Goal: Information Seeking & Learning: Find specific fact

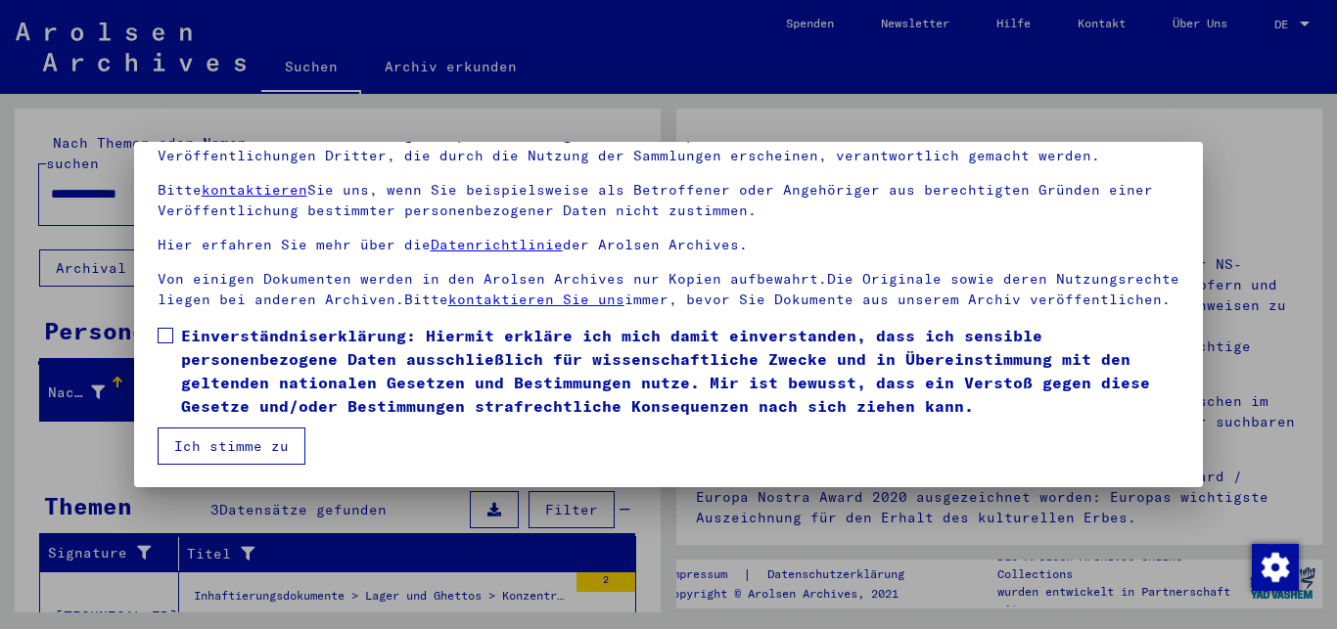
scroll to position [162, 0]
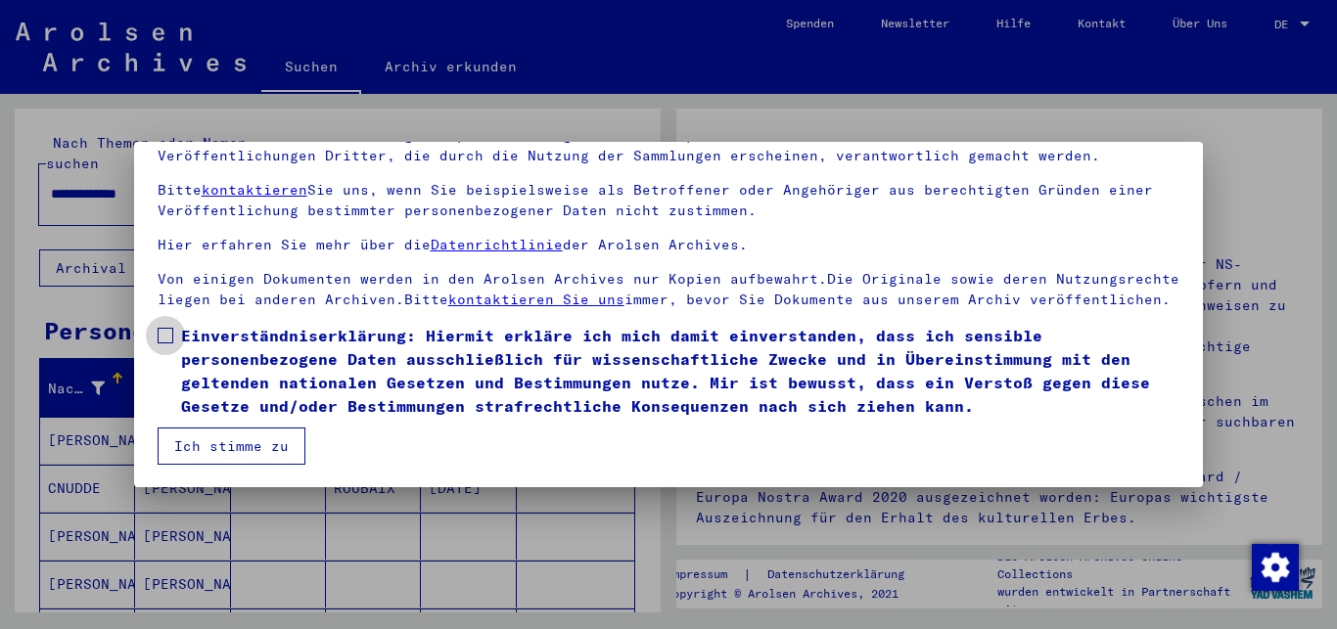
click at [165, 335] on span at bounding box center [166, 336] width 16 height 16
click at [246, 443] on button "Ich stimme zu" at bounding box center [232, 446] width 148 height 37
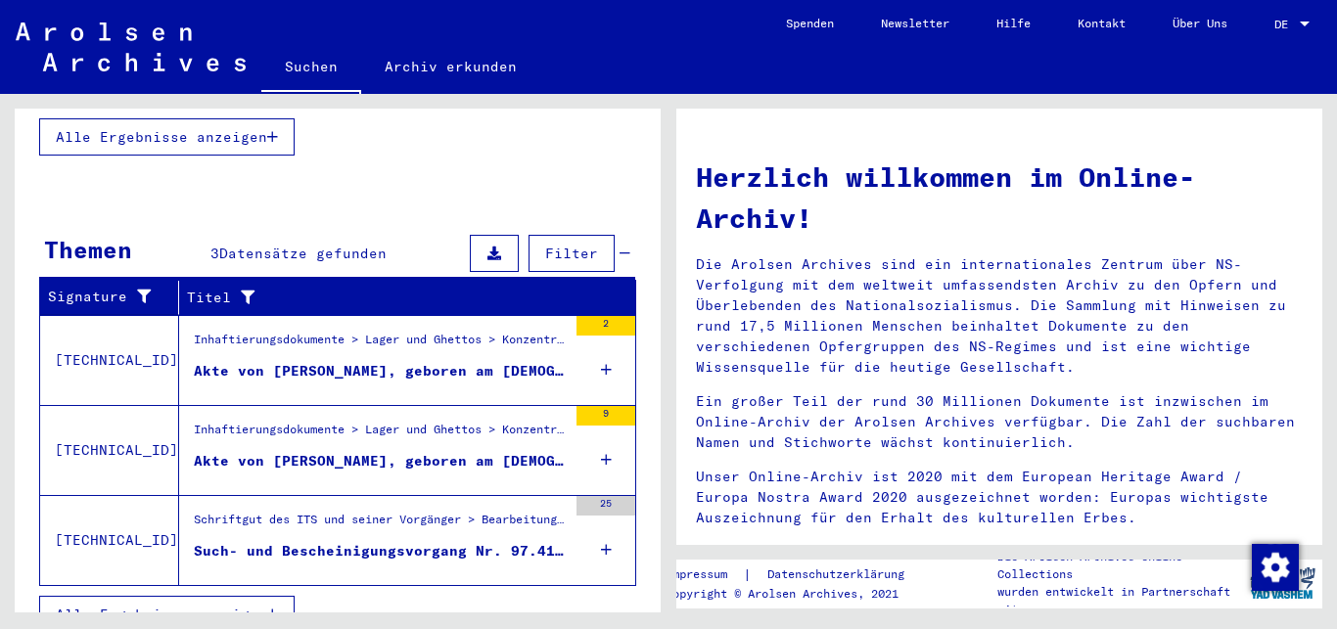
scroll to position [560, 0]
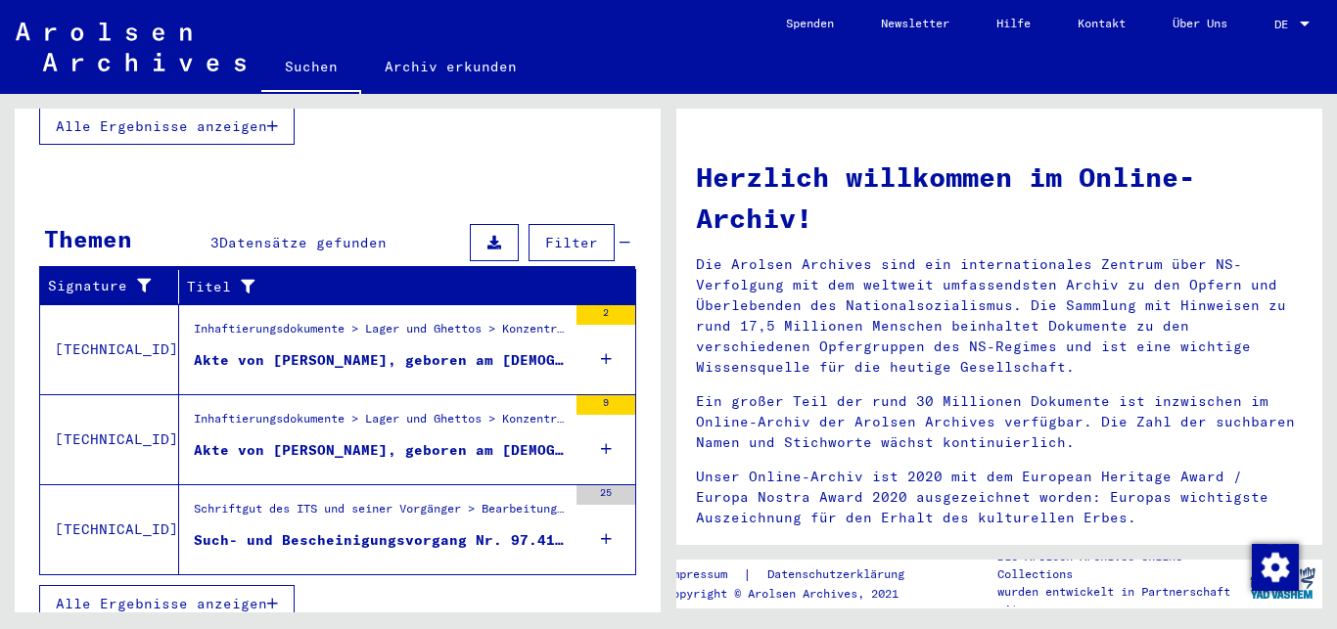
click at [319, 350] on div "Akte von [PERSON_NAME], geboren am [DEMOGRAPHIC_DATA]" at bounding box center [380, 360] width 373 height 21
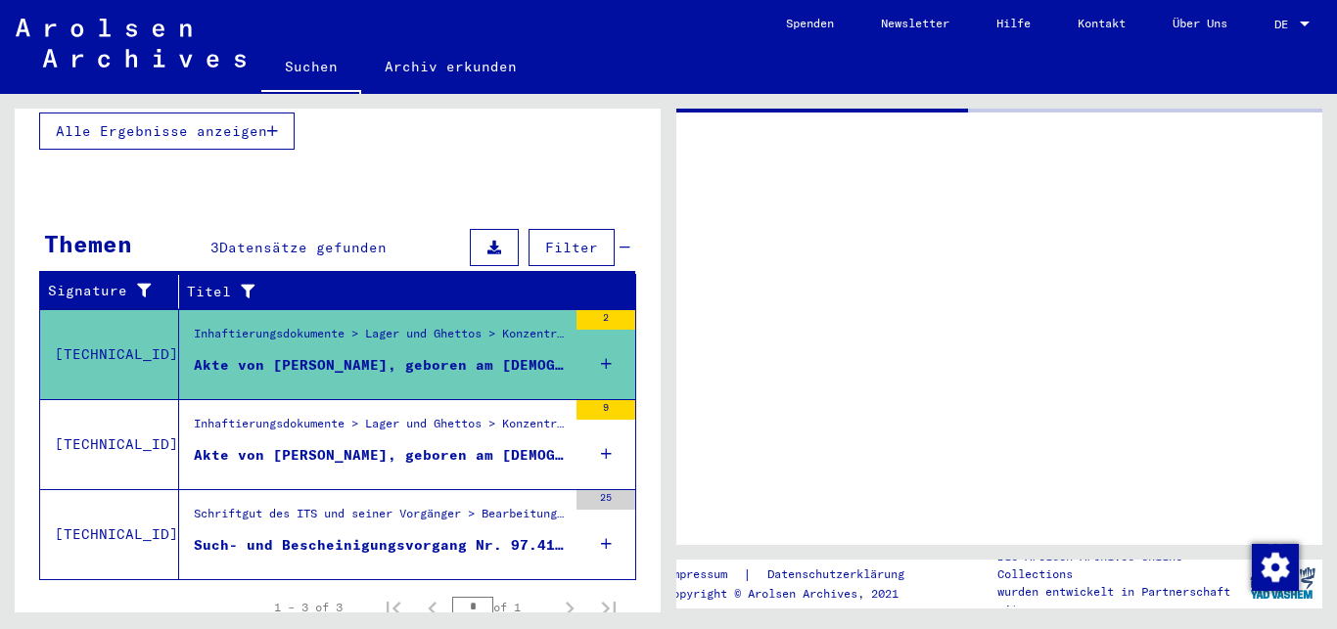
scroll to position [261, 0]
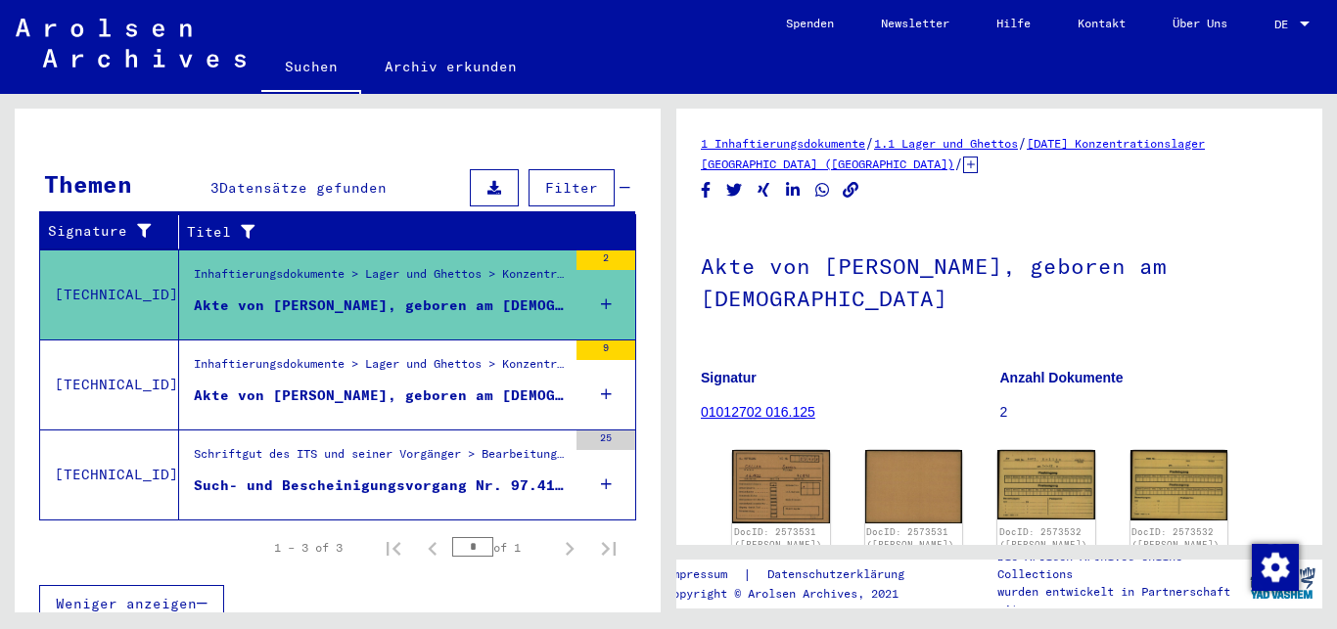
click at [1304, 17] on div "DE DE" at bounding box center [1294, 19] width 39 height 33
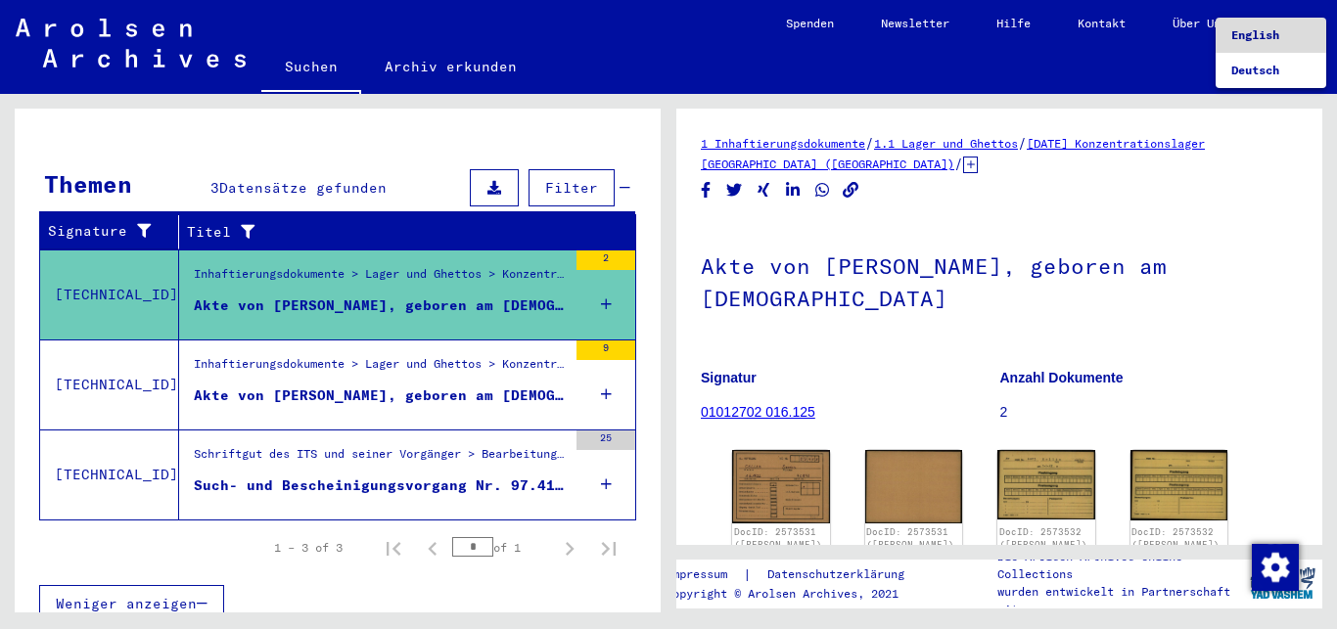
click at [1268, 26] on span "English" at bounding box center [1271, 35] width 79 height 35
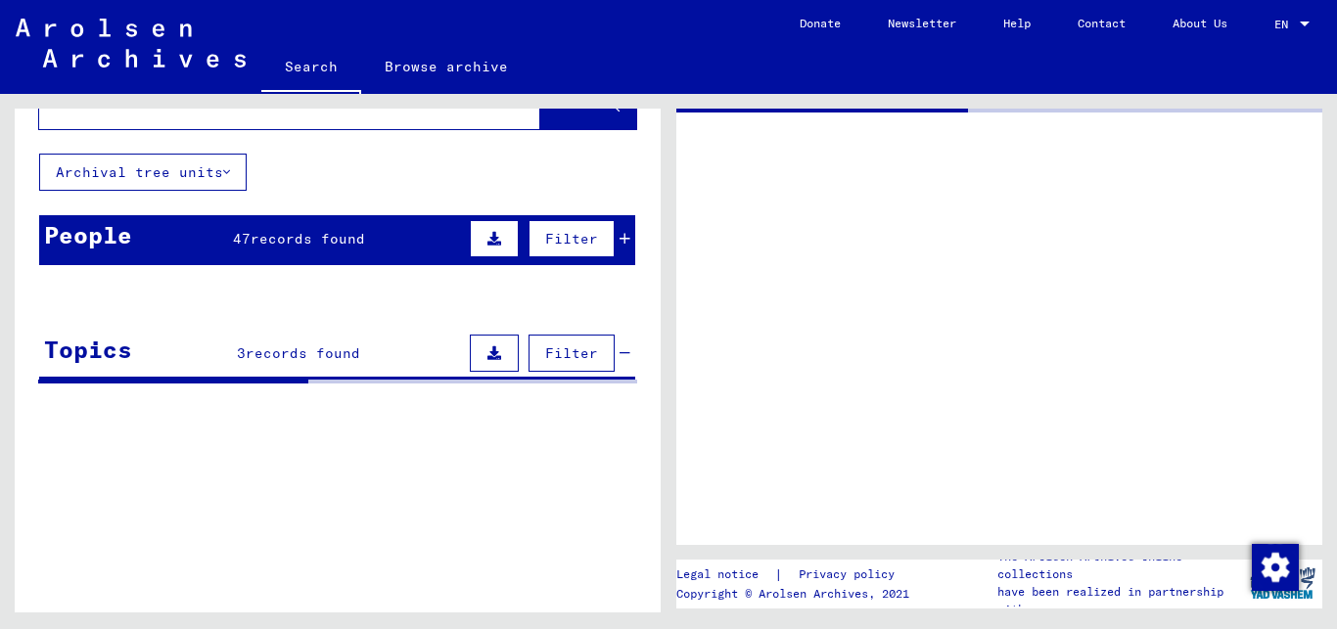
type input "*******"
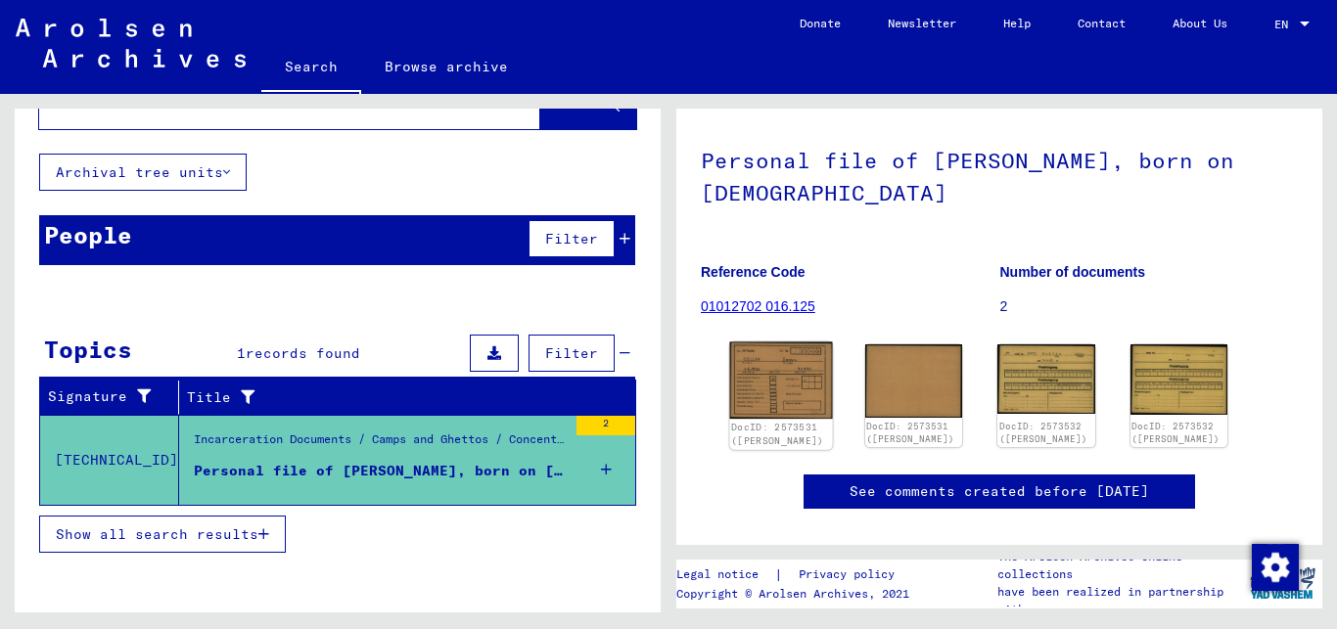
scroll to position [26, 0]
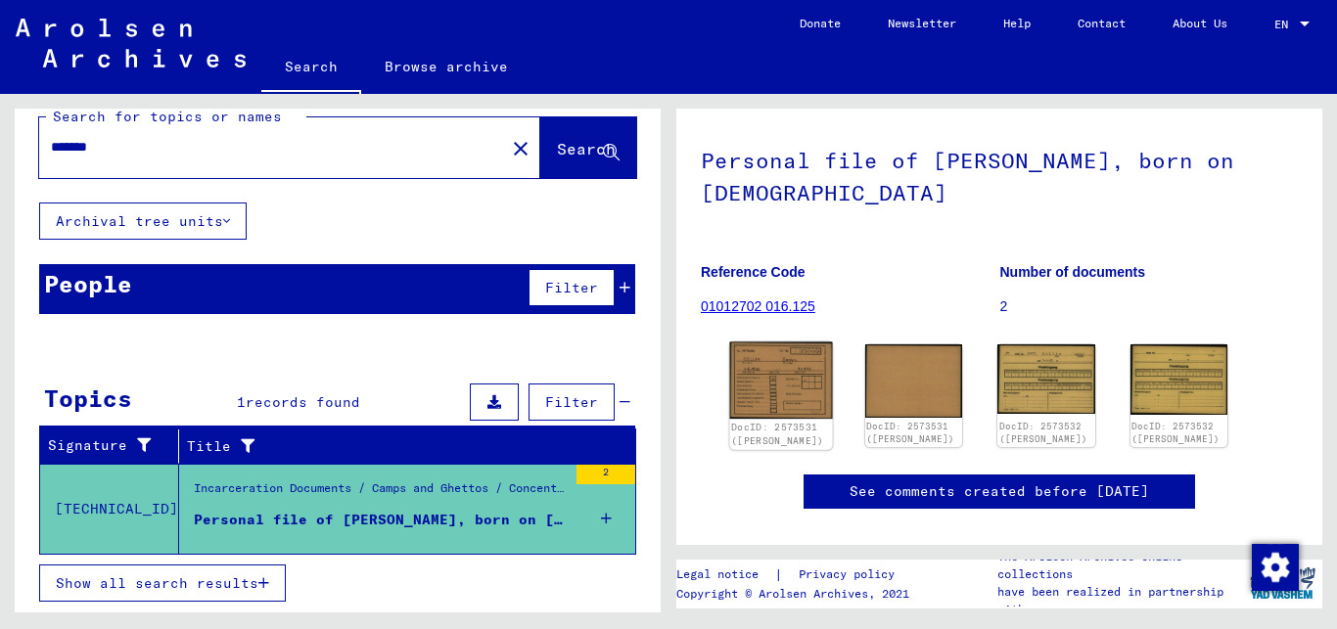
click at [776, 363] on img at bounding box center [781, 381] width 102 height 76
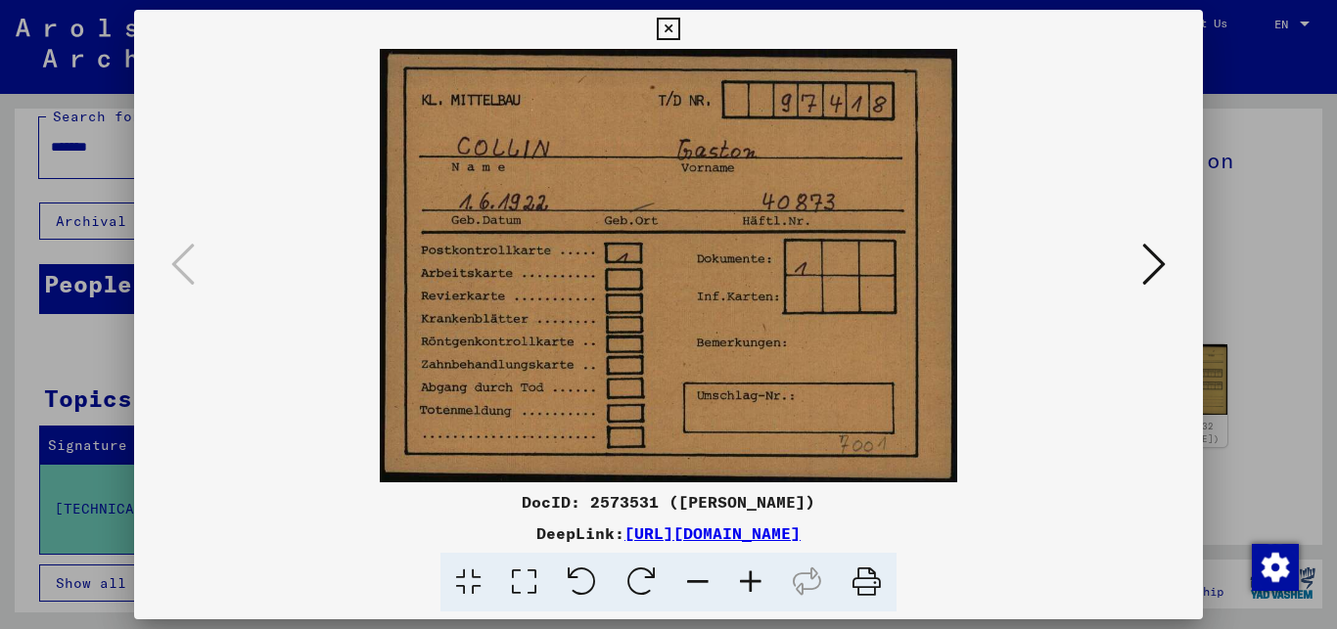
click at [1153, 259] on icon at bounding box center [1153, 264] width 23 height 47
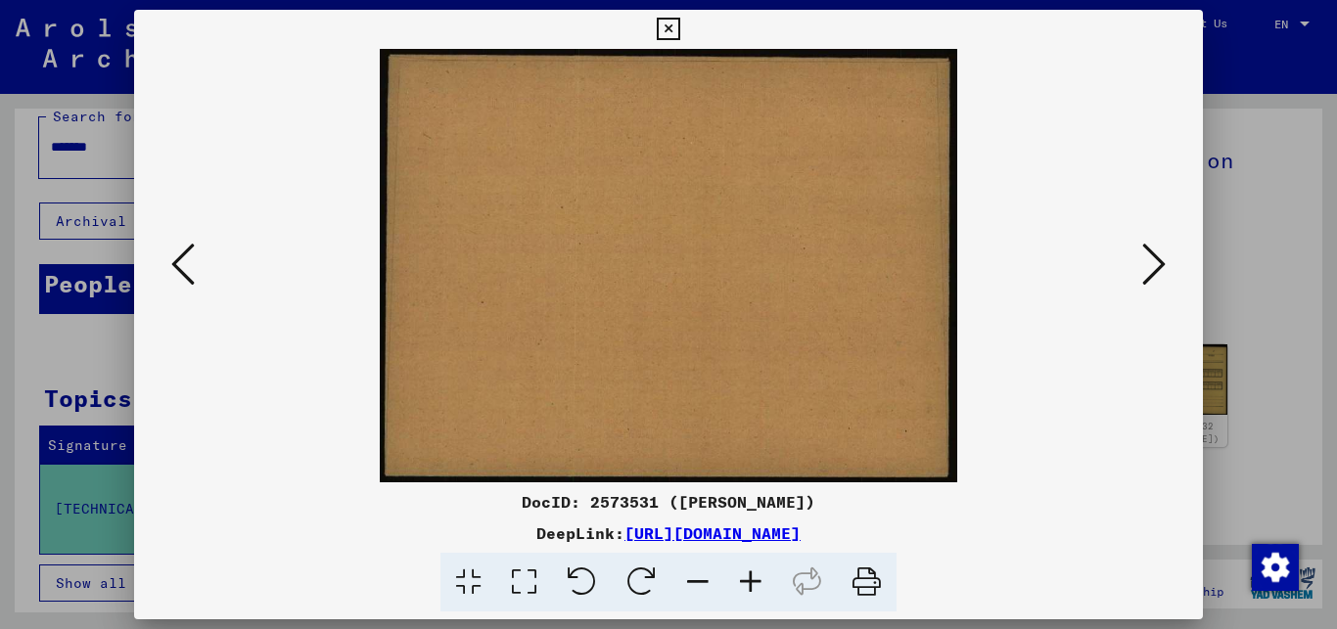
click at [1153, 259] on icon at bounding box center [1153, 264] width 23 height 47
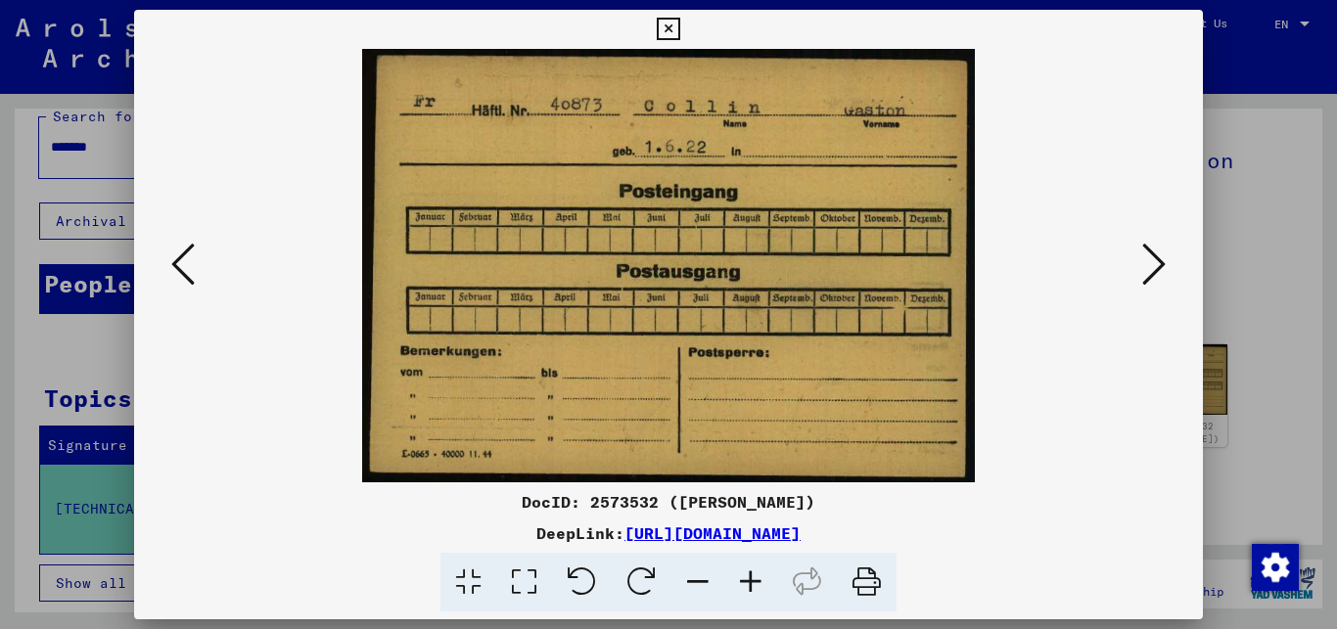
click at [1153, 259] on icon at bounding box center [1153, 264] width 23 height 47
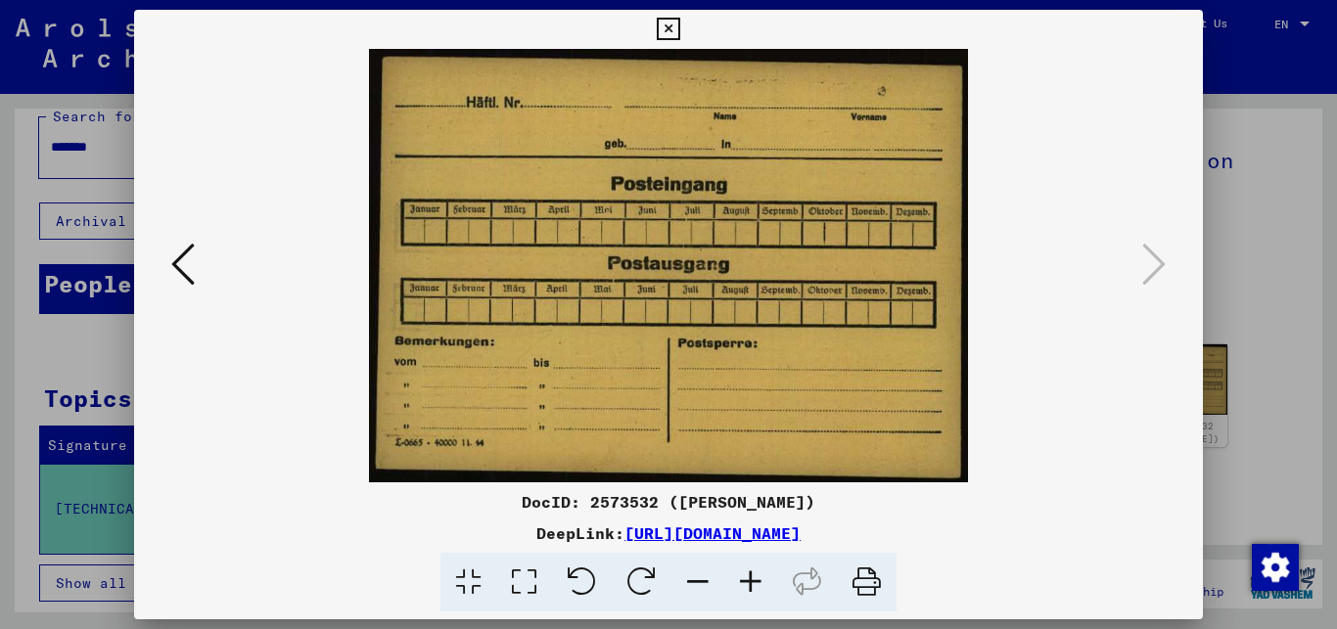
click at [679, 26] on icon at bounding box center [668, 29] width 23 height 23
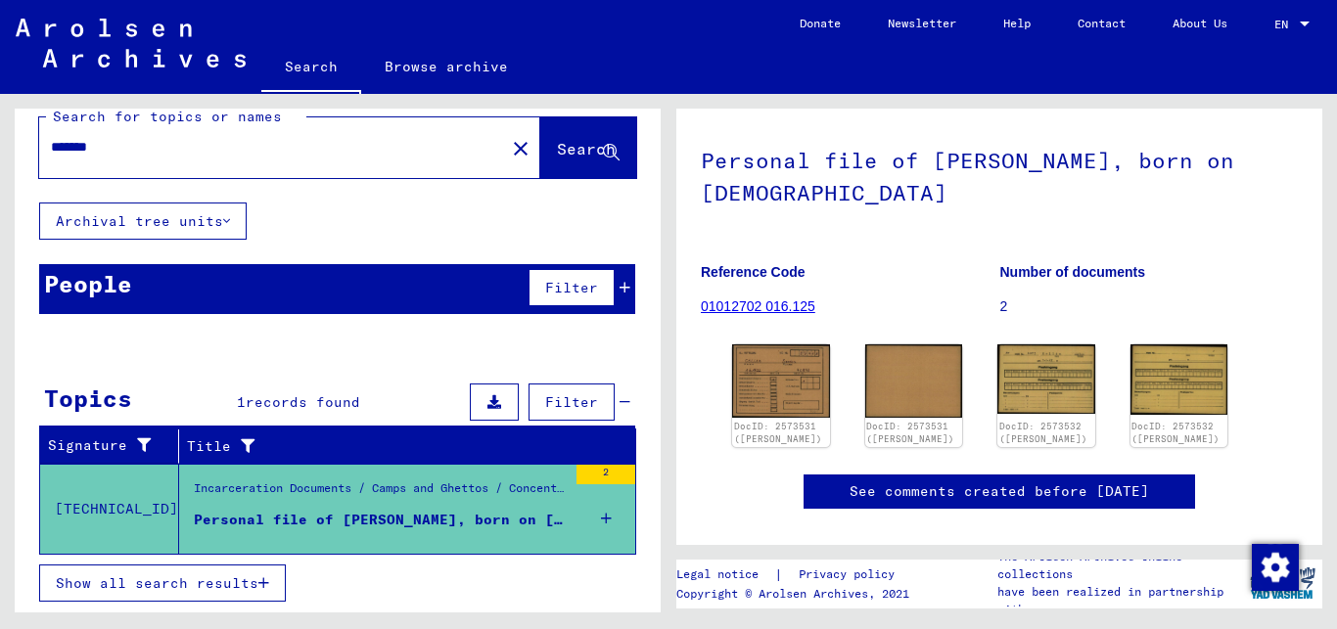
click at [205, 582] on span "Show all search results" at bounding box center [157, 584] width 203 height 18
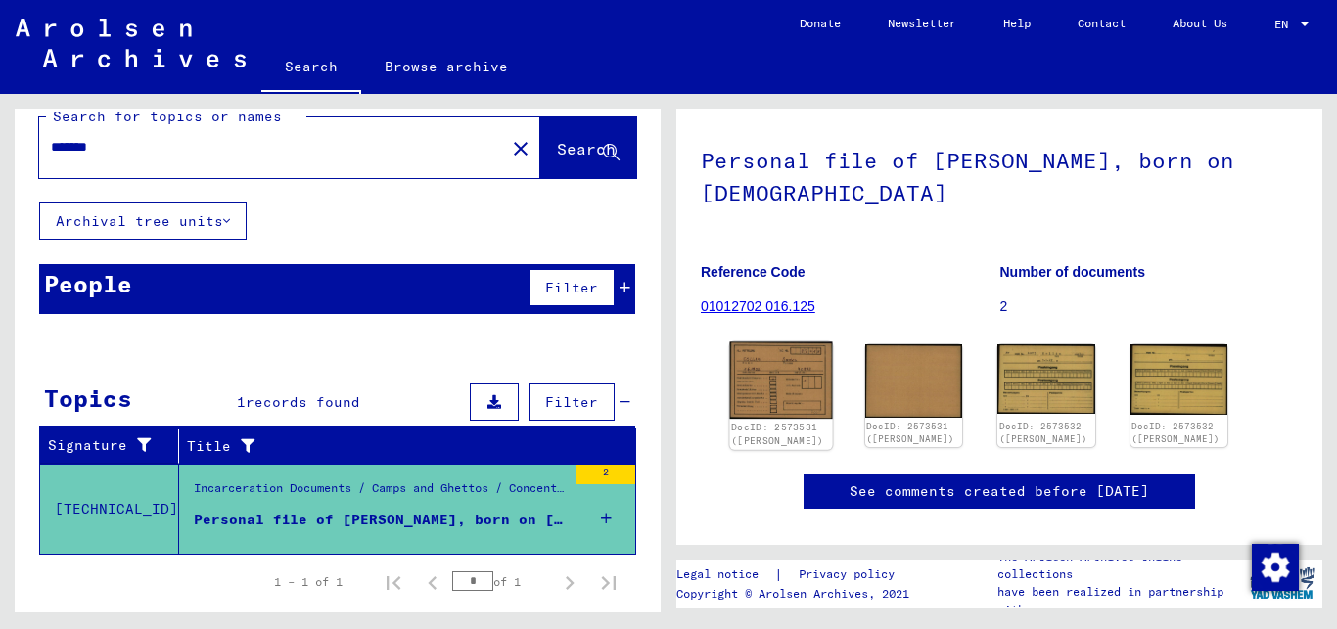
click at [784, 384] on img at bounding box center [781, 381] width 102 height 76
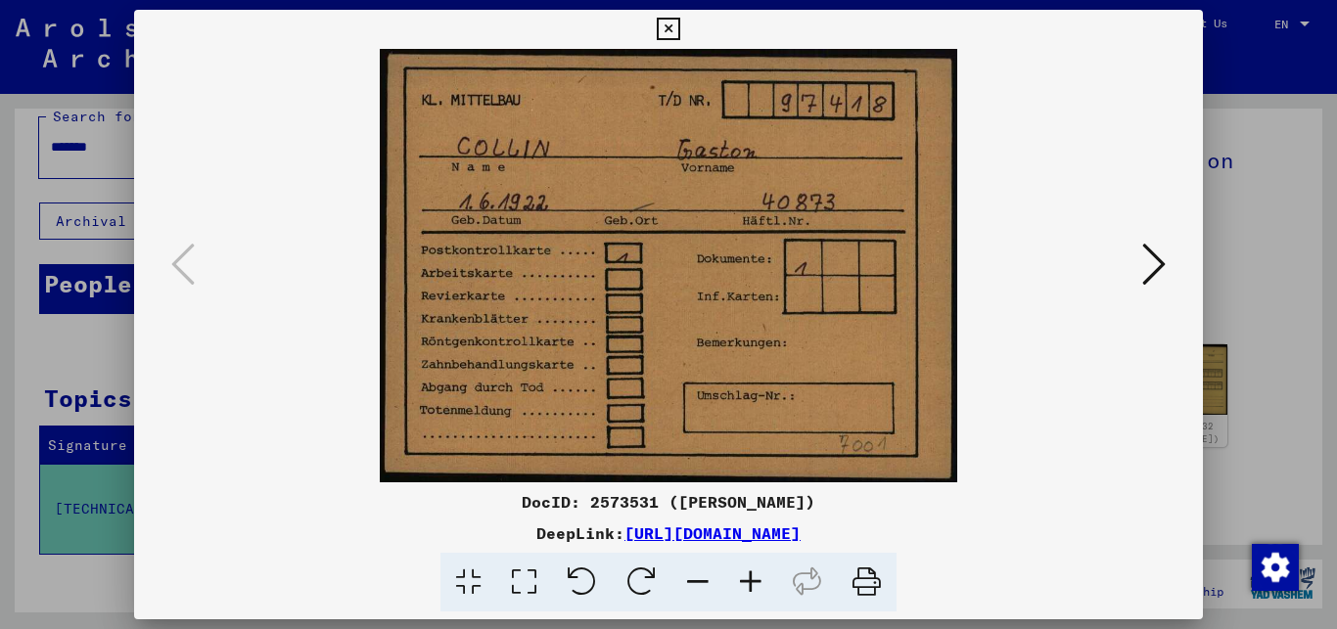
click at [1159, 260] on icon at bounding box center [1153, 264] width 23 height 47
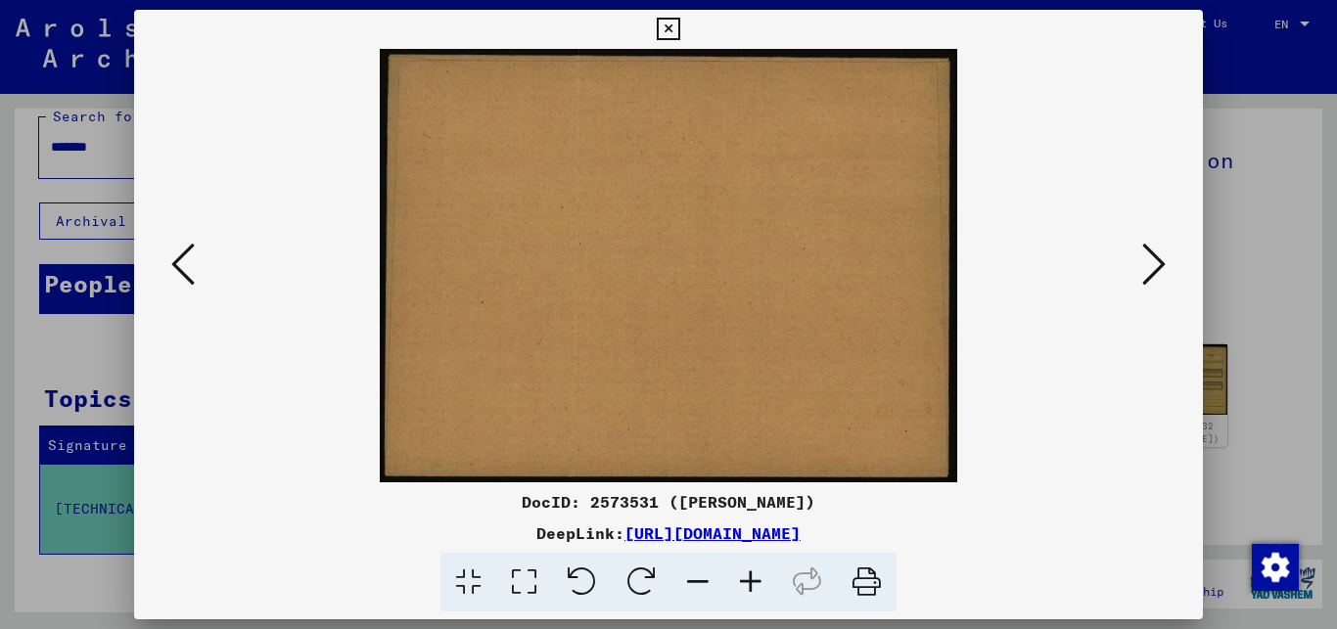
click at [1159, 260] on icon at bounding box center [1153, 264] width 23 height 47
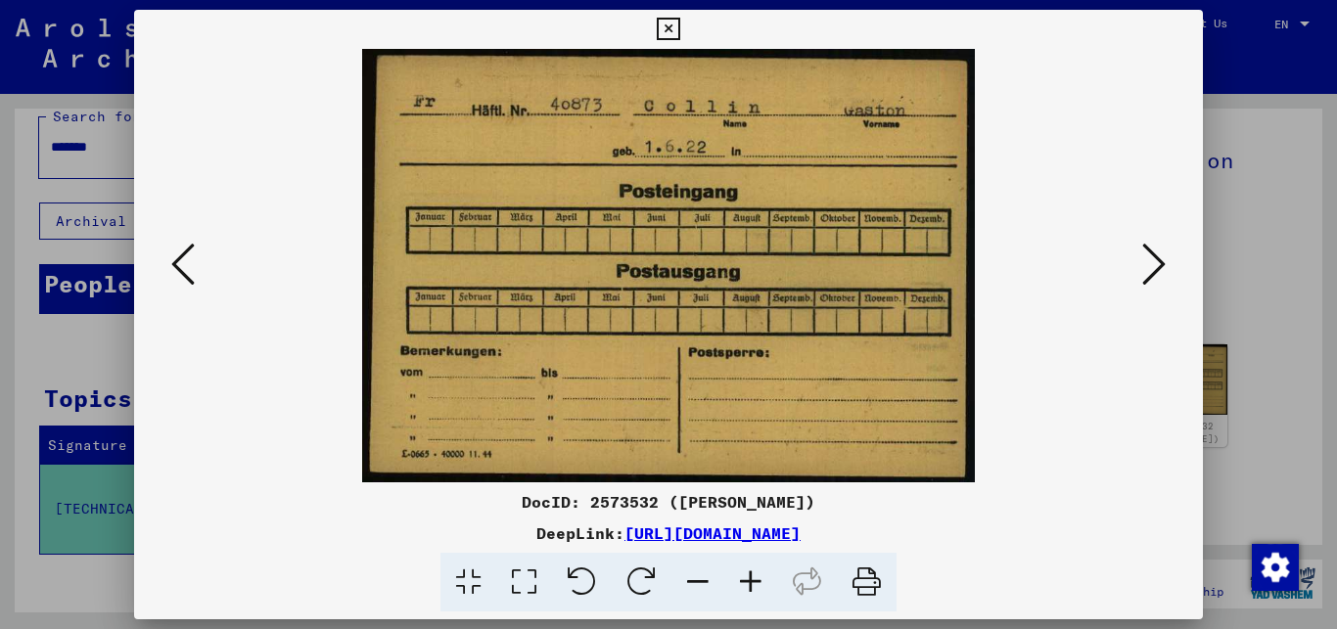
click at [1159, 260] on icon at bounding box center [1153, 264] width 23 height 47
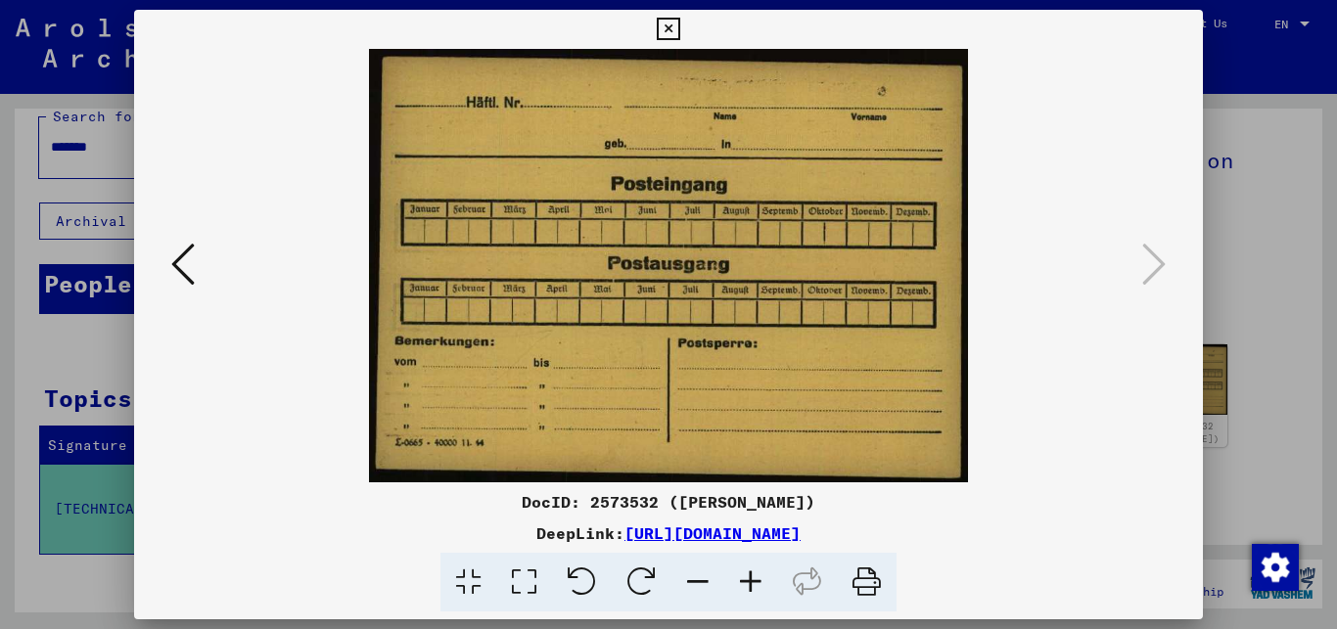
click at [177, 263] on icon at bounding box center [182, 264] width 23 height 47
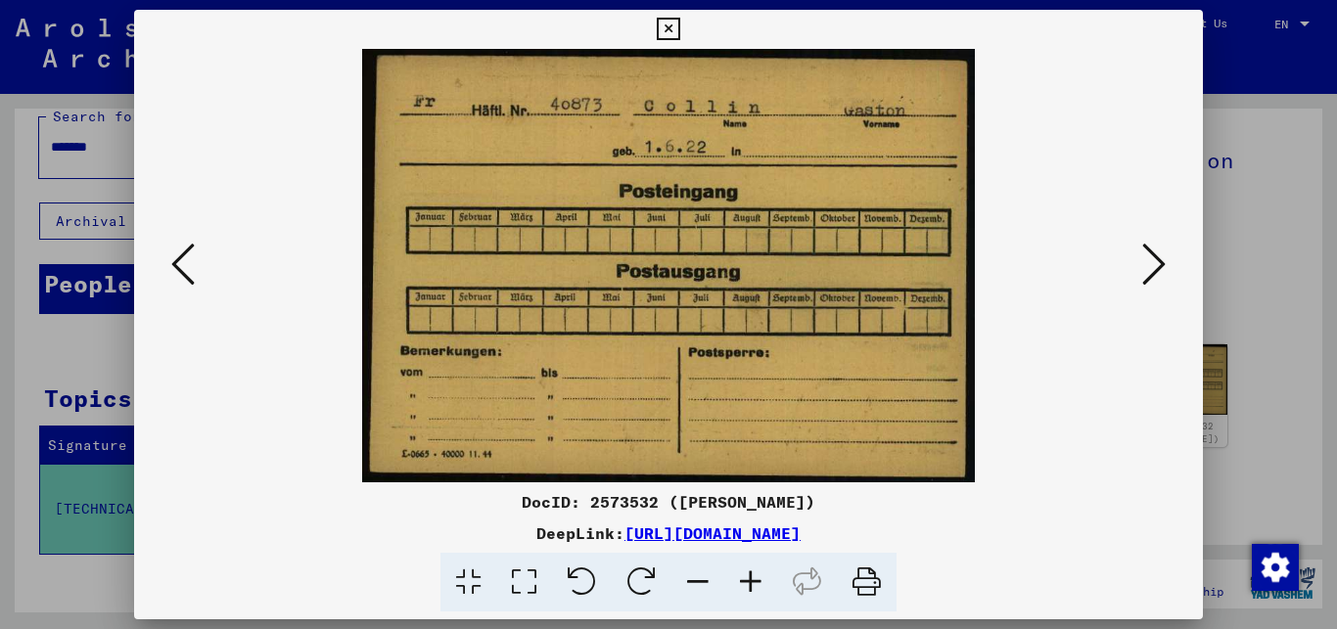
click at [177, 263] on icon at bounding box center [182, 264] width 23 height 47
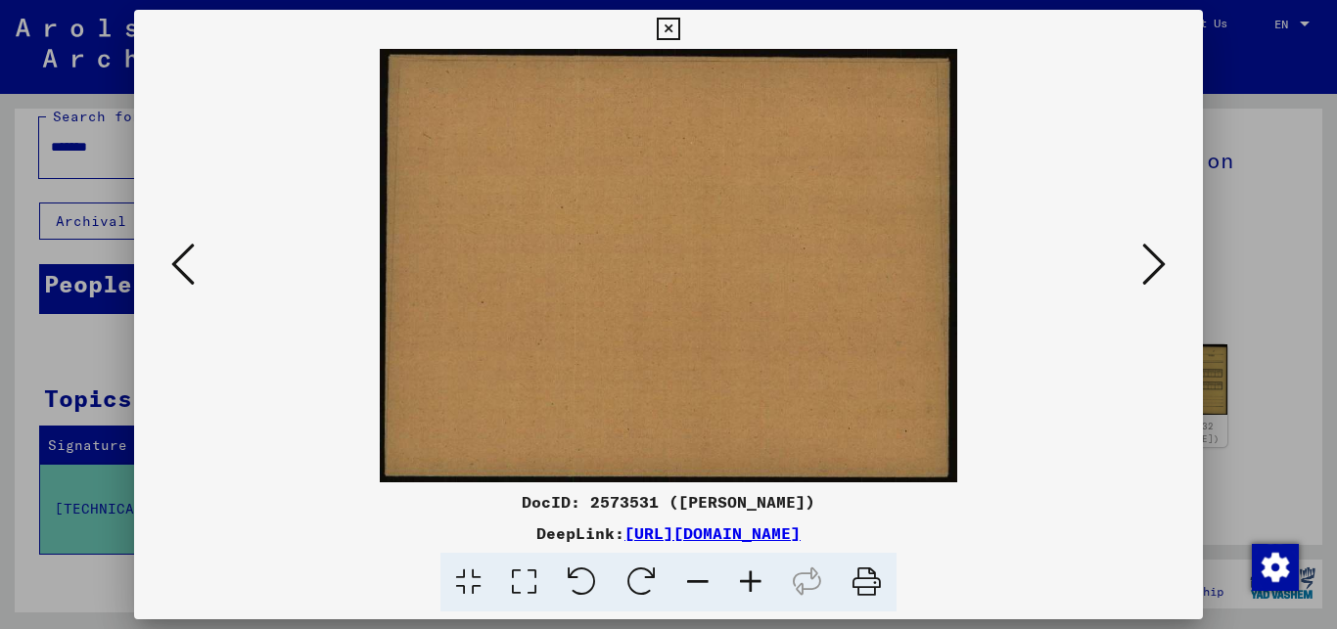
click at [177, 263] on icon at bounding box center [182, 264] width 23 height 47
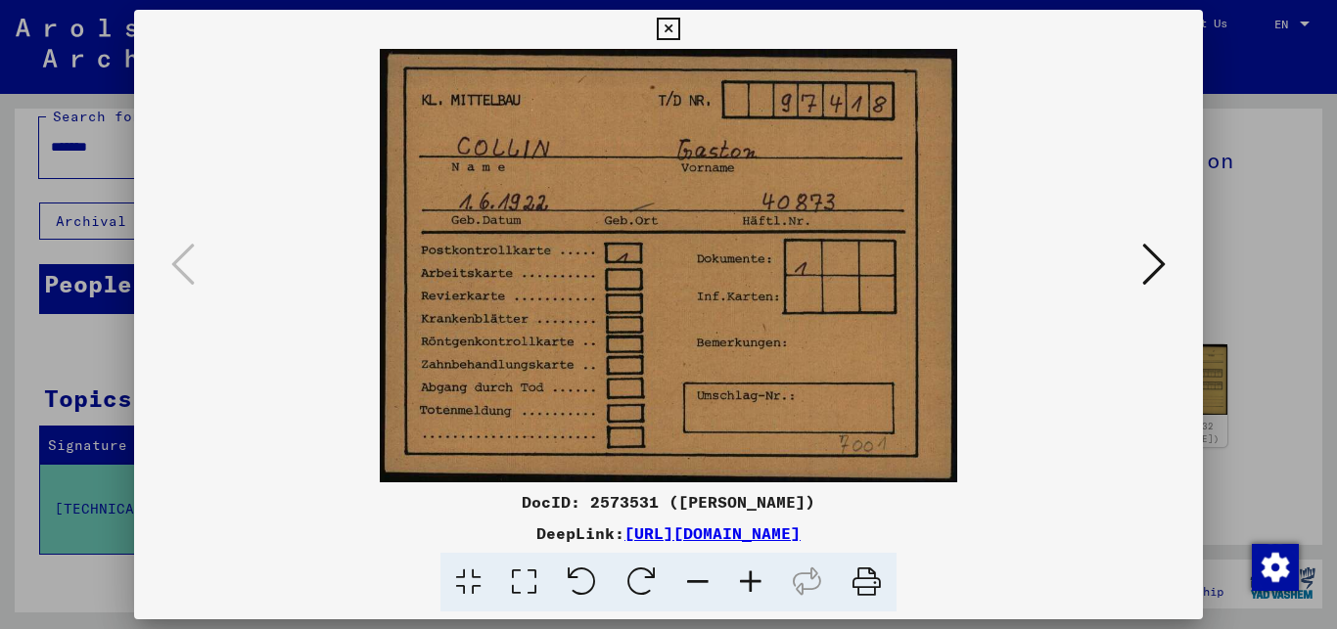
click at [505, 263] on img at bounding box center [669, 266] width 937 height 434
drag, startPoint x: 353, startPoint y: 52, endPoint x: 747, endPoint y: 452, distance: 561.4
click at [748, 453] on img at bounding box center [669, 266] width 937 height 434
click at [679, 24] on icon at bounding box center [668, 29] width 23 height 23
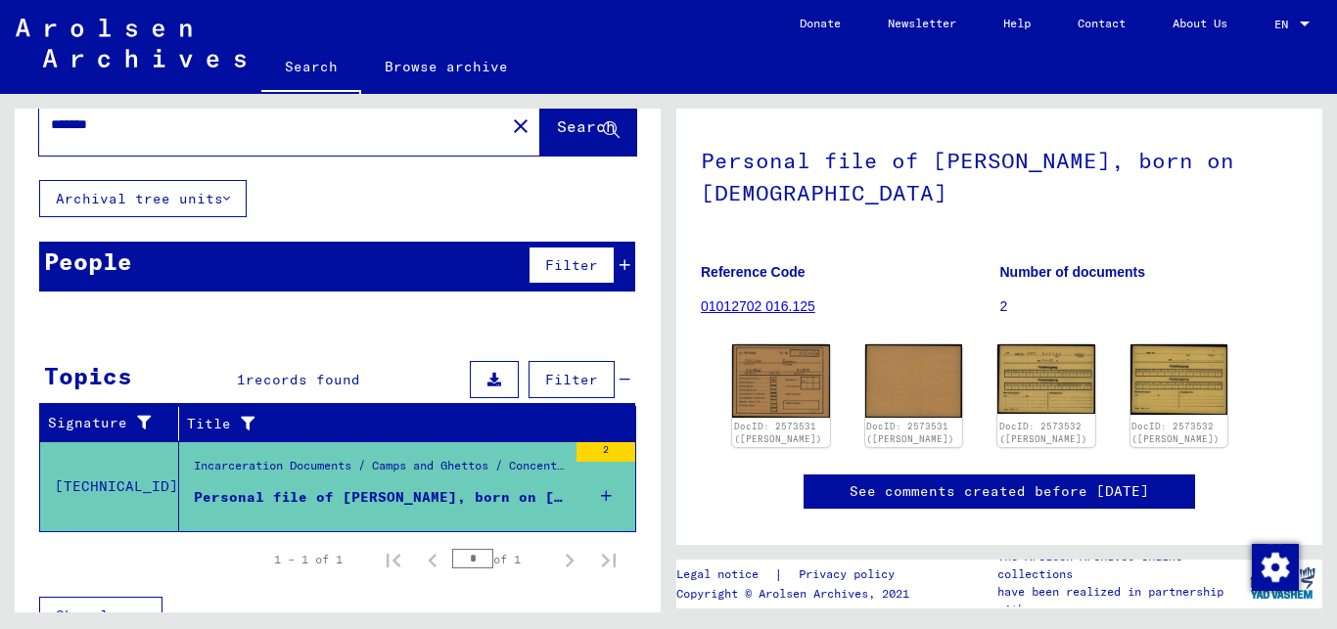
scroll to position [81, 0]
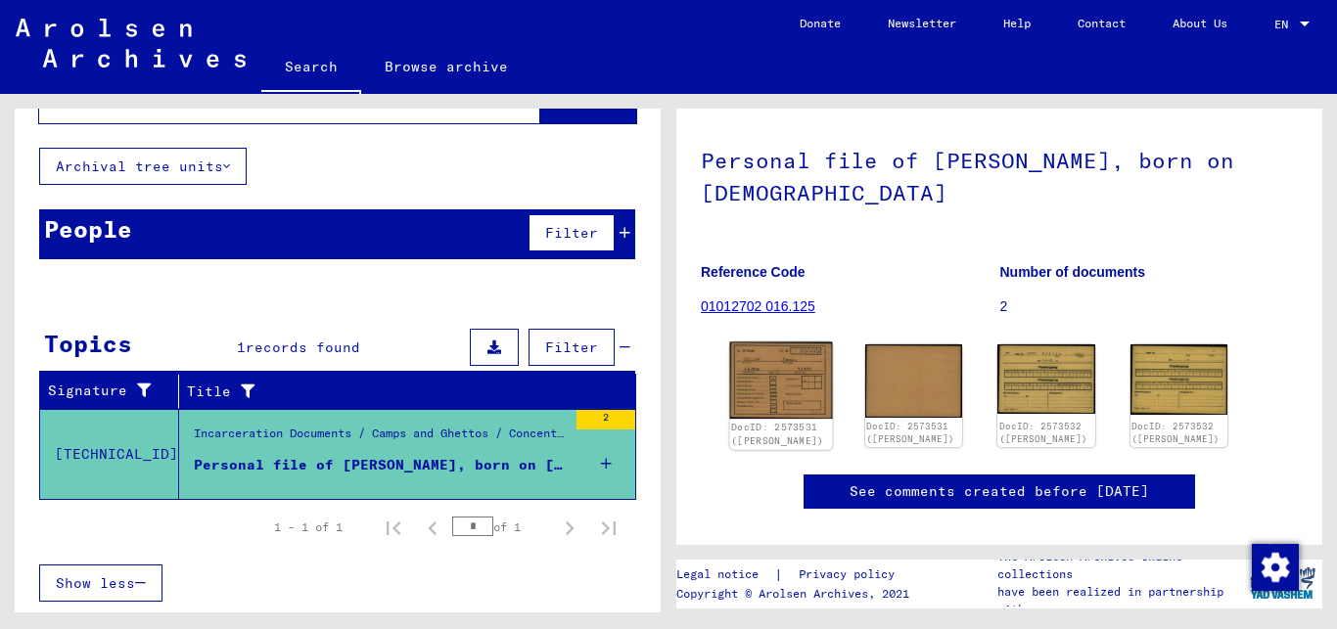
click at [777, 390] on img at bounding box center [781, 381] width 102 height 76
